Goal: Task Accomplishment & Management: Complete application form

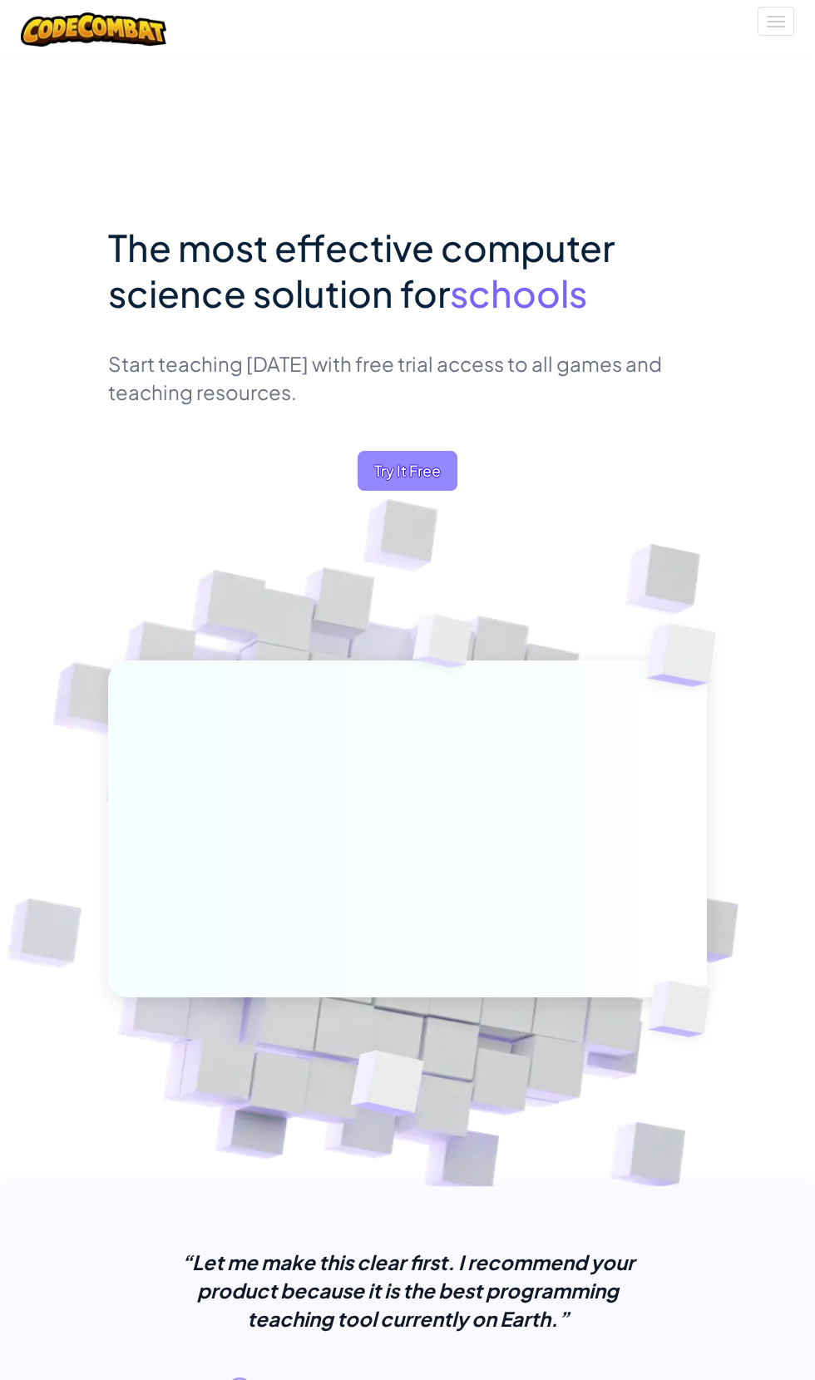
click at [451, 482] on span "Try It Free" at bounding box center [408, 471] width 100 height 40
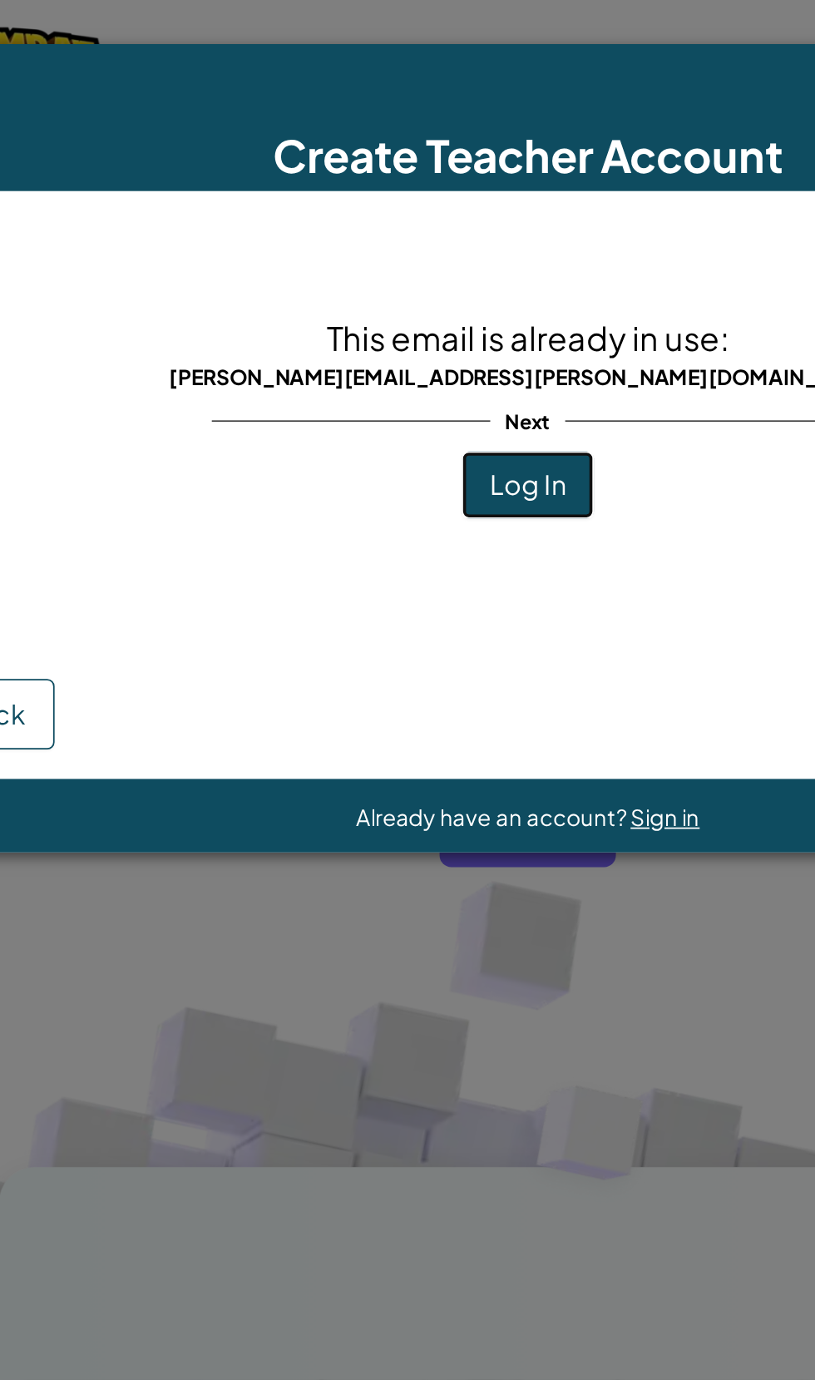
click at [415, 259] on button "Log In" at bounding box center [407, 274] width 75 height 38
